Goal: Information Seeking & Learning: Compare options

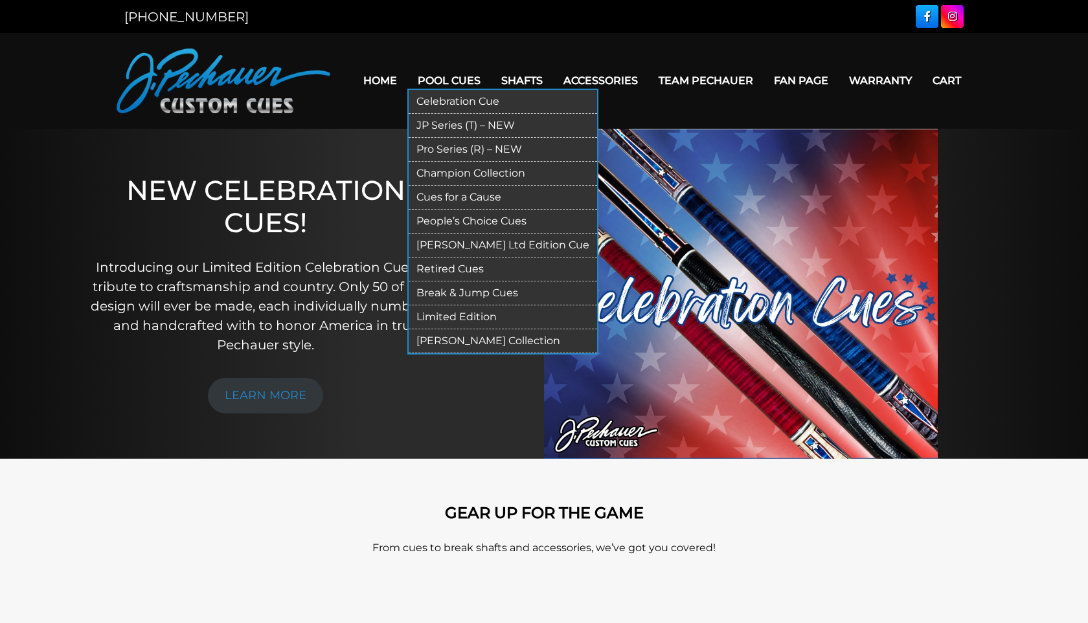
click at [449, 126] on link "JP Series (T) – NEW" at bounding box center [502, 126] width 188 height 24
click at [445, 78] on link "Pool Cues" at bounding box center [449, 80] width 84 height 33
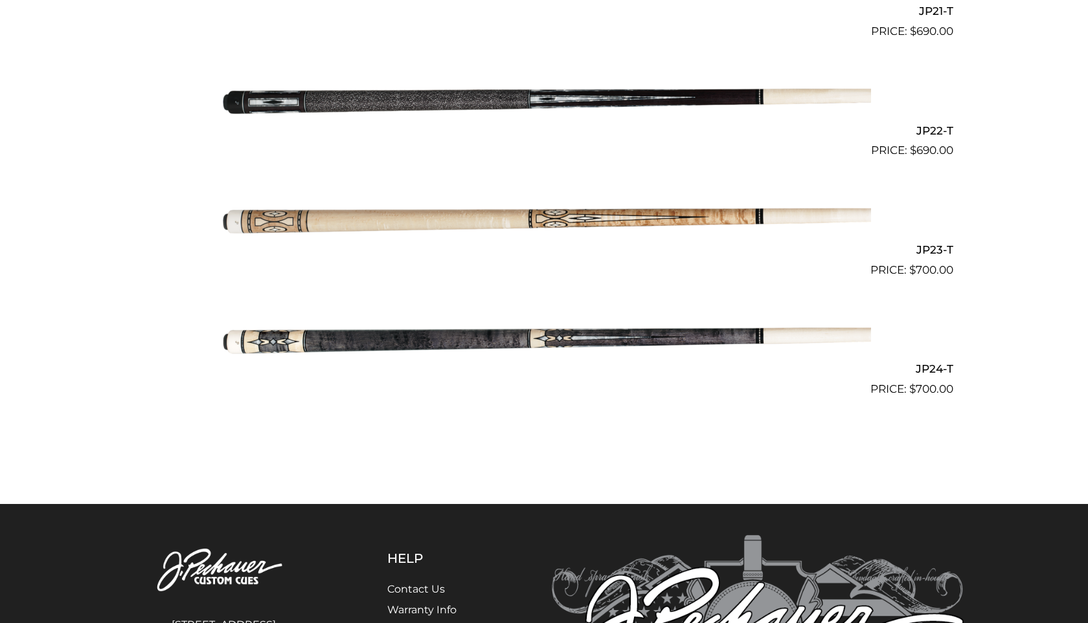
scroll to position [3056, 0]
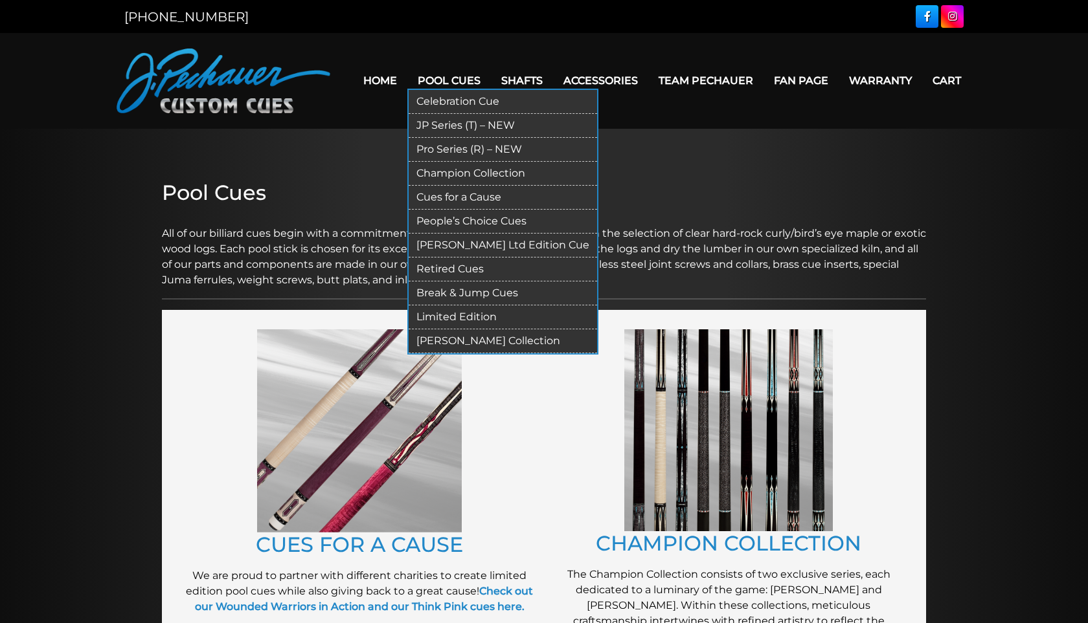
click at [453, 148] on link "Pro Series (R) – NEW" at bounding box center [502, 150] width 188 height 24
click at [457, 172] on link "Champion Collection" at bounding box center [502, 174] width 188 height 24
click at [462, 220] on link "People’s Choice Cues" at bounding box center [502, 222] width 188 height 24
click at [451, 98] on link "Celebration Cue" at bounding box center [502, 102] width 188 height 24
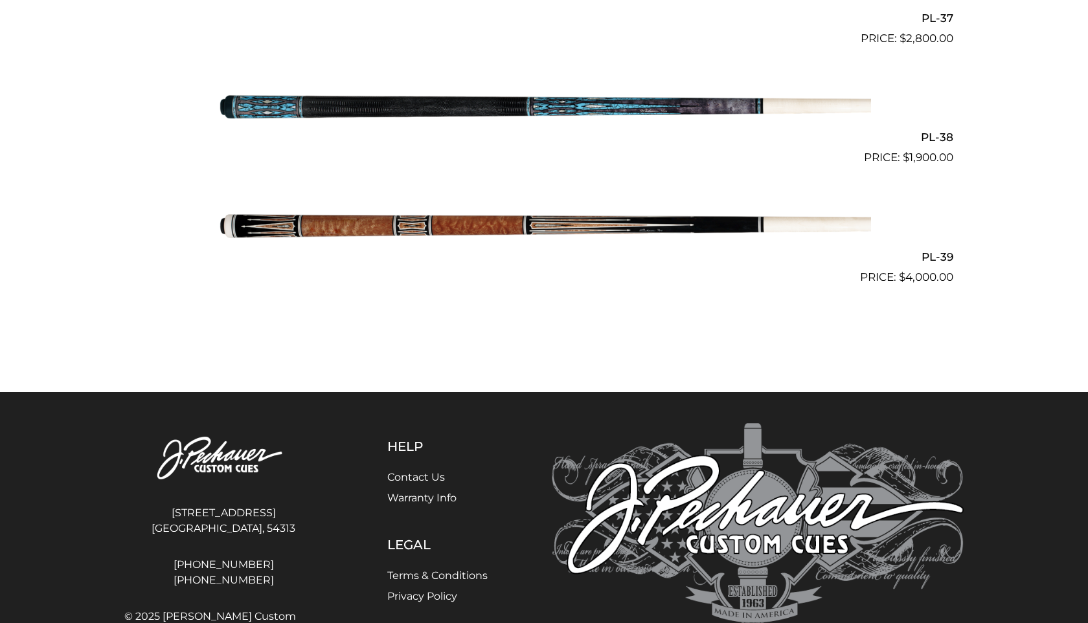
scroll to position [3711, 0]
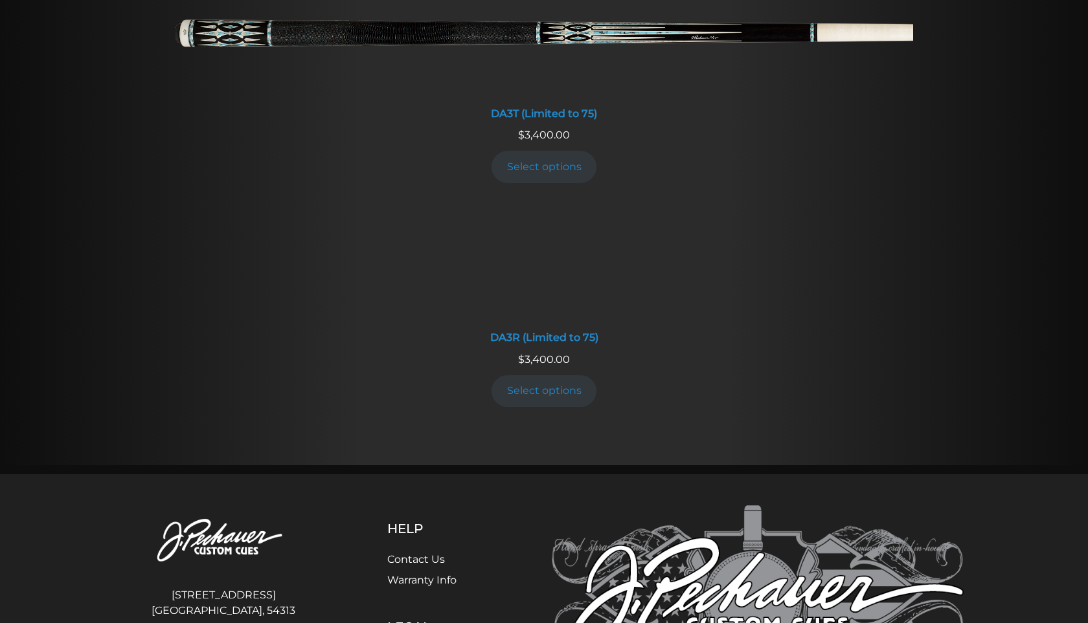
scroll to position [2406, 0]
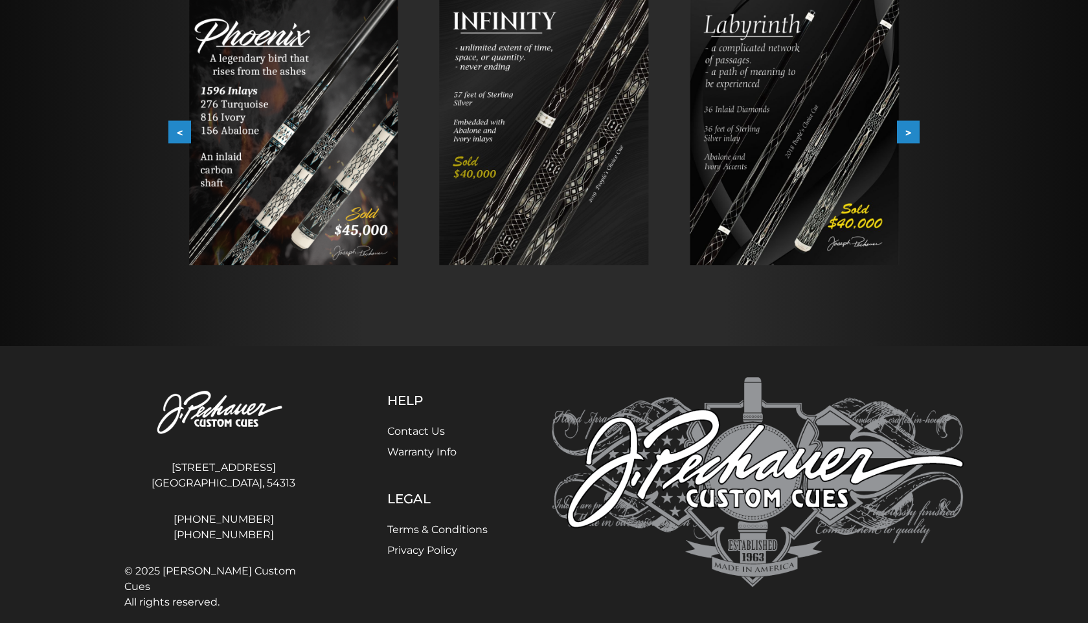
scroll to position [282, 0]
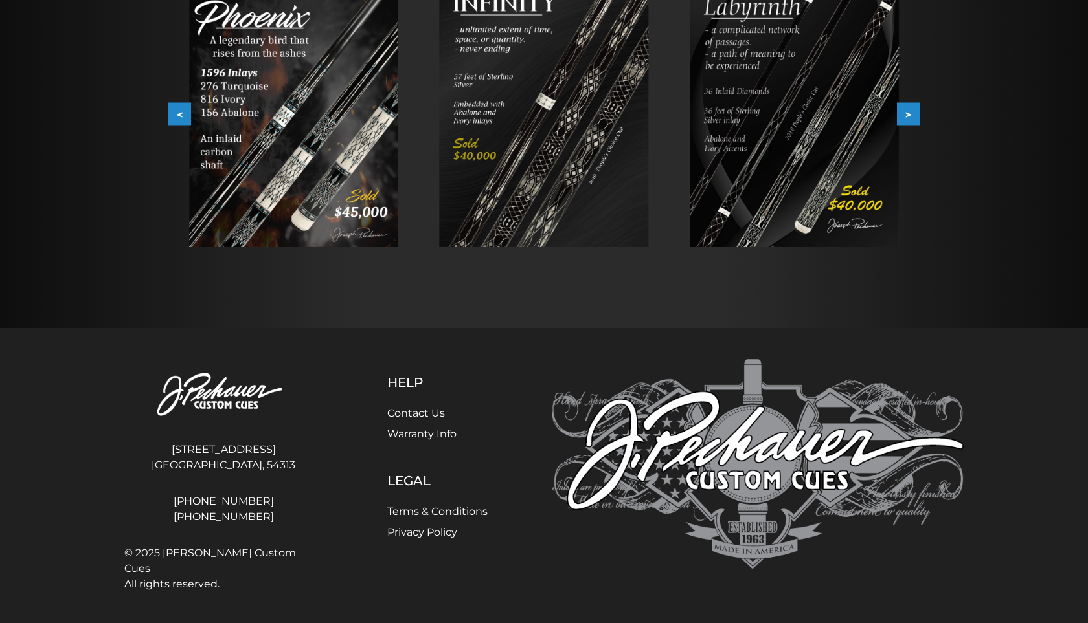
click at [339, 152] on img at bounding box center [293, 113] width 209 height 269
